Goal: Information Seeking & Learning: Learn about a topic

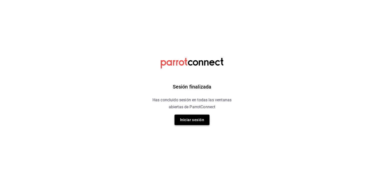
click at [199, 119] on button "Iniciar sesión" at bounding box center [192, 119] width 35 height 11
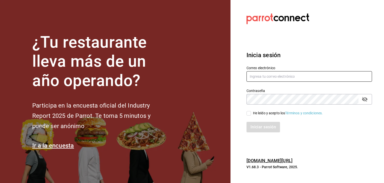
type input "multiuser@adamanta.com"
click at [248, 114] on input "He leído y acepto los Términos y condiciones." at bounding box center [249, 113] width 5 height 5
checkbox input "true"
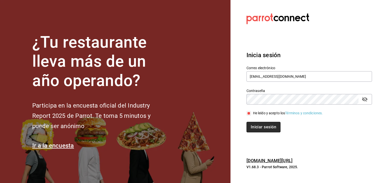
click at [260, 127] on button "Iniciar sesión" at bounding box center [264, 127] width 34 height 11
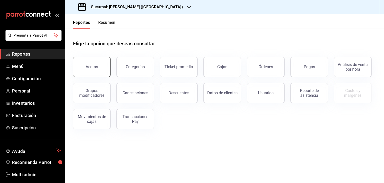
click at [99, 74] on button "Ventas" at bounding box center [92, 67] width 38 height 20
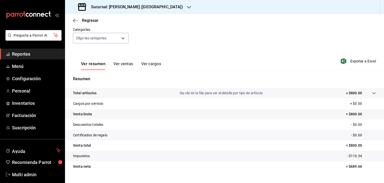
scroll to position [55, 0]
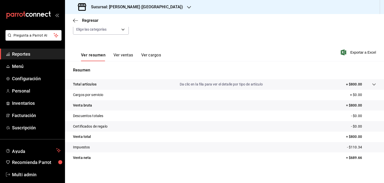
click at [125, 54] on button "Ver ventas" at bounding box center [124, 57] width 20 height 9
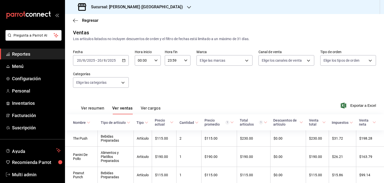
scroll to position [55, 0]
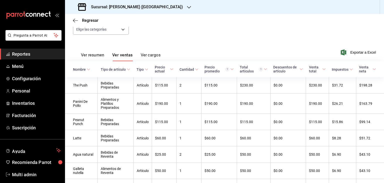
click at [154, 53] on button "Ver cargos" at bounding box center [151, 57] width 20 height 9
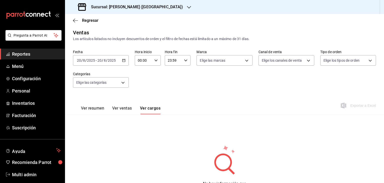
scroll to position [28, 0]
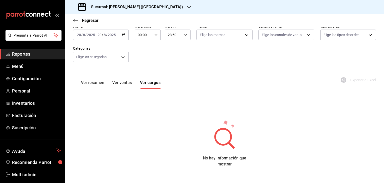
click at [123, 84] on button "Ver ventas" at bounding box center [122, 84] width 20 height 9
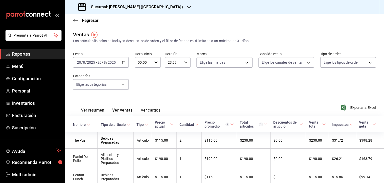
click at [145, 110] on button "Ver cargos" at bounding box center [151, 112] width 20 height 9
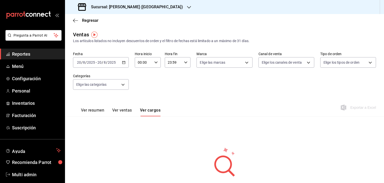
click at [95, 112] on button "Ver resumen" at bounding box center [92, 112] width 23 height 9
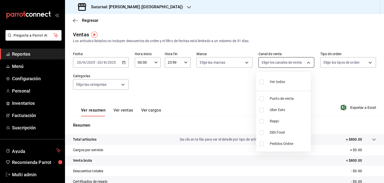
click at [306, 62] on body "Pregunta a Parrot AI Reportes Menú Configuración Personal Inventarios Facturaci…" at bounding box center [192, 91] width 384 height 183
click at [344, 79] on div at bounding box center [192, 91] width 384 height 183
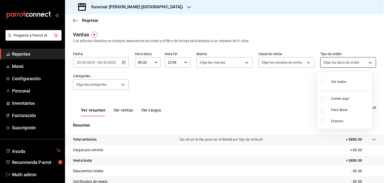
click at [366, 62] on body "Pregunta a Parrot AI Reportes Menú Configuración Personal Inventarios Facturaci…" at bounding box center [192, 91] width 384 height 183
click at [366, 62] on div at bounding box center [192, 91] width 384 height 183
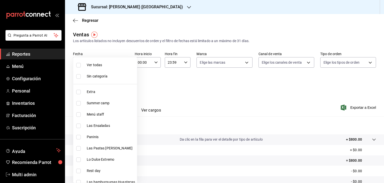
click at [123, 85] on body "Pregunta a Parrot AI Reportes Menú Configuración Personal Inventarios Facturaci…" at bounding box center [192, 91] width 384 height 183
click at [180, 98] on div at bounding box center [192, 91] width 384 height 183
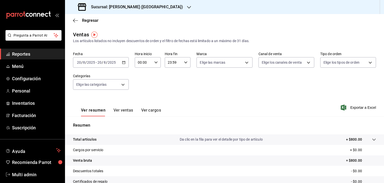
click at [36, 56] on span "Reportes" at bounding box center [36, 54] width 49 height 7
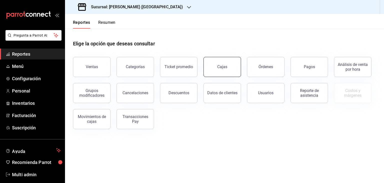
click at [227, 64] on button "Cajas" at bounding box center [223, 67] width 38 height 20
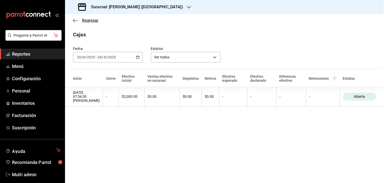
click at [90, 20] on span "Regresar" at bounding box center [90, 20] width 17 height 5
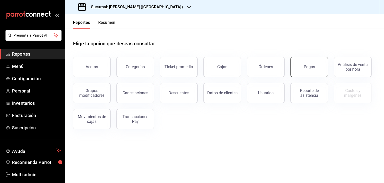
click at [311, 74] on button "Pagos" at bounding box center [310, 67] width 38 height 20
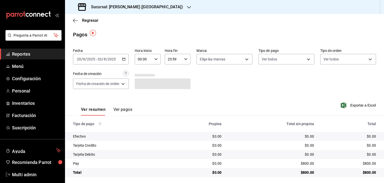
scroll to position [2, 0]
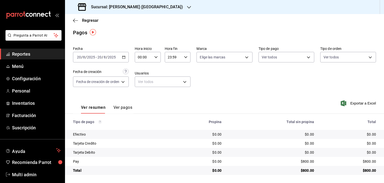
click at [123, 107] on button "Ver pagos" at bounding box center [123, 109] width 19 height 9
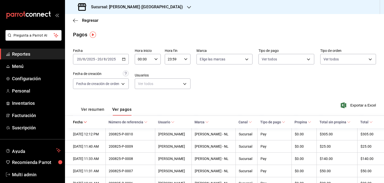
click at [95, 112] on button "Ver resumen" at bounding box center [92, 111] width 23 height 9
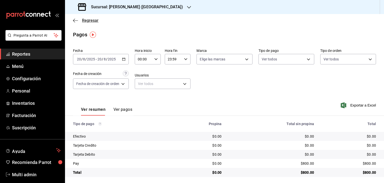
click at [85, 21] on span "Regresar" at bounding box center [90, 20] width 17 height 5
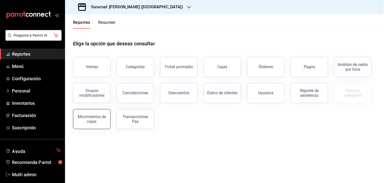
click at [92, 121] on div "Movimientos de cajas" at bounding box center [91, 119] width 31 height 10
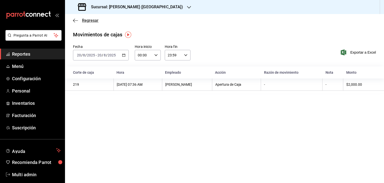
click at [91, 19] on span "Regresar" at bounding box center [90, 20] width 17 height 5
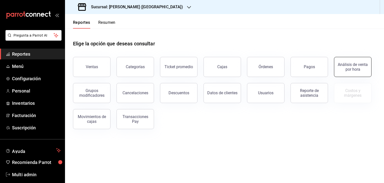
click at [363, 70] on div "Análisis de venta por hora" at bounding box center [352, 67] width 31 height 10
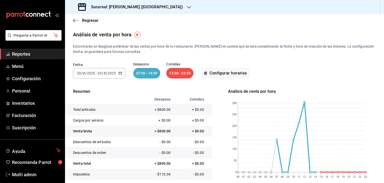
click at [121, 73] on icon "button" at bounding box center [121, 73] width 4 height 4
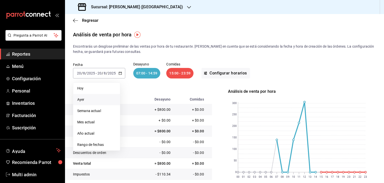
click at [102, 101] on span "Ayer" at bounding box center [96, 99] width 39 height 5
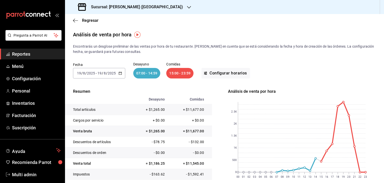
click at [187, 8] on icon "button" at bounding box center [189, 7] width 4 height 4
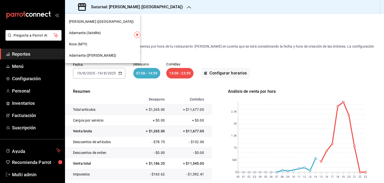
click at [111, 45] on div "Rove (MTY)" at bounding box center [102, 44] width 67 height 5
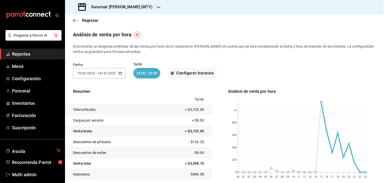
click at [115, 76] on div "[DATE] [DATE] - [DATE] [DATE]" at bounding box center [99, 73] width 52 height 11
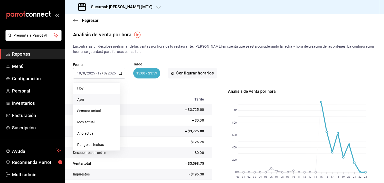
click at [105, 95] on li "Ayer" at bounding box center [96, 99] width 47 height 11
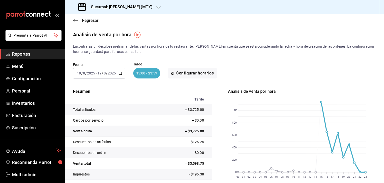
click at [92, 21] on span "Regresar" at bounding box center [90, 20] width 17 height 5
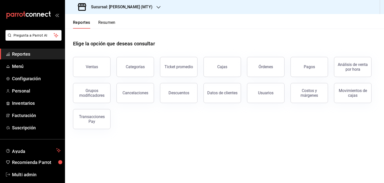
click at [136, 10] on div "Sucursal: [PERSON_NAME] (MTY)" at bounding box center [116, 7] width 94 height 14
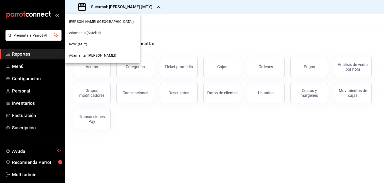
click at [113, 24] on div "[PERSON_NAME] ([GEOGRAPHIC_DATA])" at bounding box center [102, 21] width 67 height 5
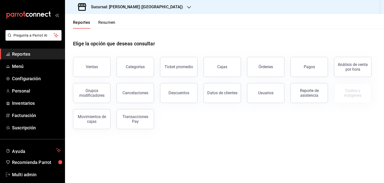
click at [362, 155] on main "Elige la opción que deseas consultar Ventas Categorías Ticket promedio Cajas Ór…" at bounding box center [224, 106] width 319 height 154
click at [40, 52] on span "Reportes" at bounding box center [36, 54] width 49 height 7
click at [39, 66] on span "Menú" at bounding box center [36, 66] width 49 height 7
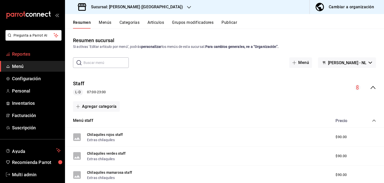
click at [40, 55] on span "Reportes" at bounding box center [36, 54] width 49 height 7
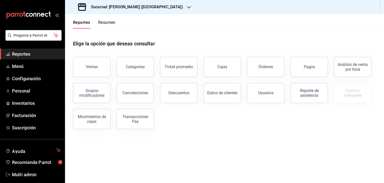
click at [254, 132] on div "Elige la opción que deseas consultar Ventas Categorías Ticket promedio Cajas Ór…" at bounding box center [224, 83] width 319 height 108
click at [207, 126] on div "Ventas Categorías Ticket promedio Cajas Órdenes Pagos Análisis de venta por hor…" at bounding box center [221, 90] width 309 height 78
click at [108, 176] on main "Elige la opción que deseas consultar Ventas Categorías Ticket promedio Cajas Ór…" at bounding box center [224, 106] width 319 height 154
click at [131, 120] on div "Transacciones Pay" at bounding box center [135, 119] width 31 height 10
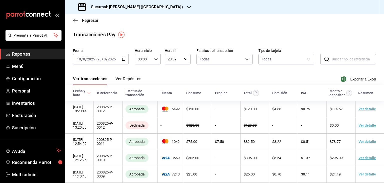
click at [88, 22] on span "Regresar" at bounding box center [90, 20] width 17 height 5
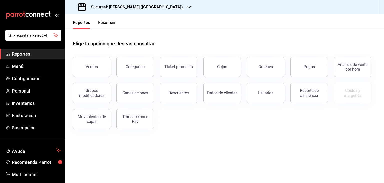
click at [213, 34] on div "Elige la opción que deseas consultar" at bounding box center [224, 40] width 303 height 22
